Goal: Task Accomplishment & Management: Use online tool/utility

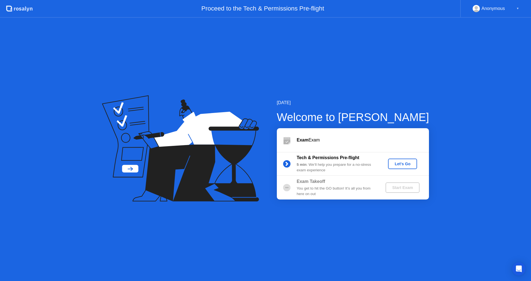
click at [399, 164] on div "Let's Go" at bounding box center [402, 164] width 25 height 4
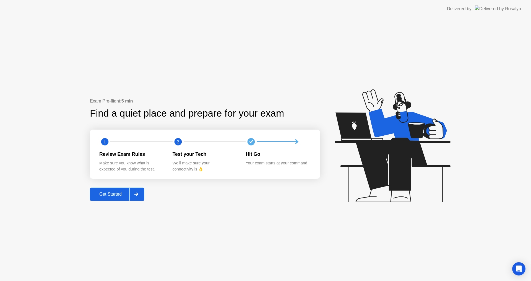
click at [112, 194] on div "Get Started" at bounding box center [110, 194] width 38 height 5
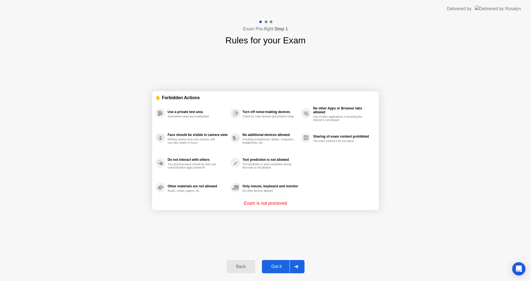
click at [277, 266] on div "Got it" at bounding box center [276, 266] width 26 height 5
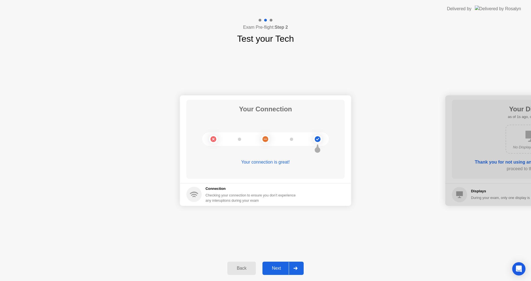
click at [277, 264] on button "Next" at bounding box center [282, 268] width 41 height 13
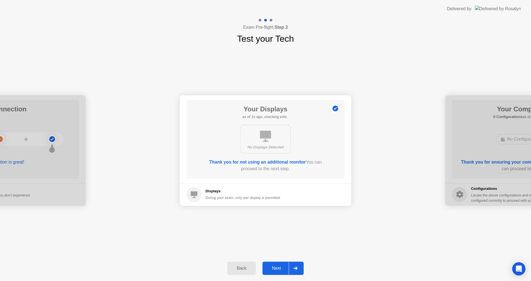
click at [277, 264] on button "Next" at bounding box center [282, 268] width 41 height 13
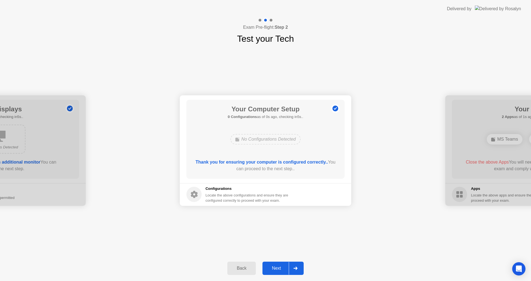
click at [277, 264] on button "Next" at bounding box center [282, 268] width 41 height 13
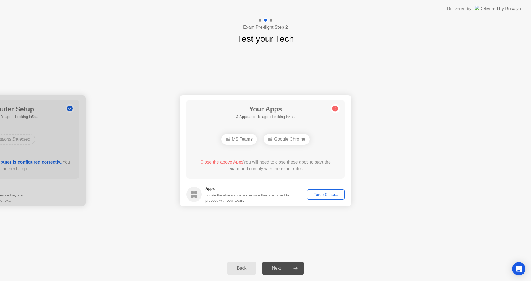
click at [319, 195] on div "Force Close..." at bounding box center [326, 194] width 34 height 4
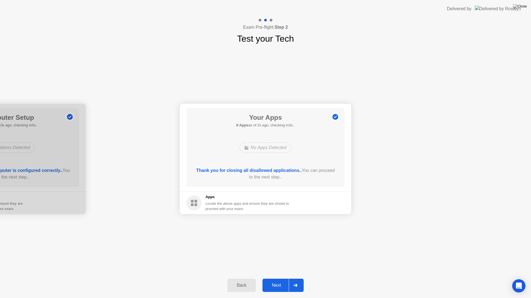
click at [274, 281] on div "Next" at bounding box center [276, 285] width 25 height 5
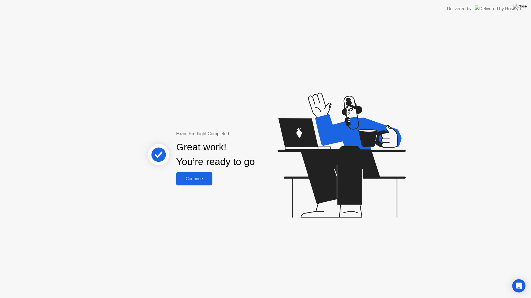
click at [200, 180] on div "Continue" at bounding box center [194, 179] width 33 height 5
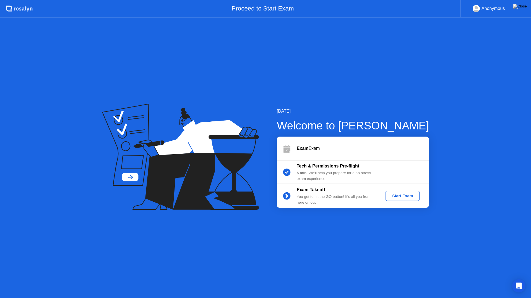
click at [401, 197] on div "Start Exam" at bounding box center [402, 196] width 30 height 4
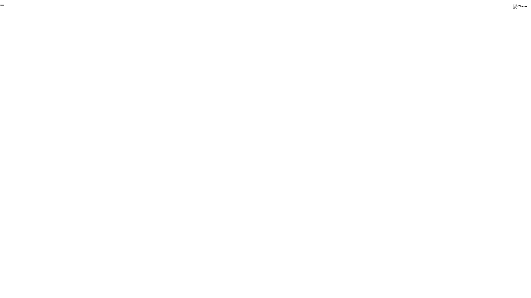
click div "End Proctoring Session"
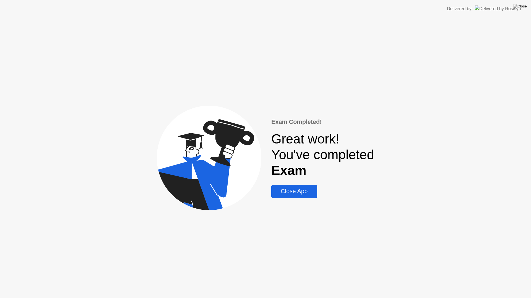
click at [297, 194] on div "Close App" at bounding box center [294, 191] width 42 height 7
